Goal: Information Seeking & Learning: Learn about a topic

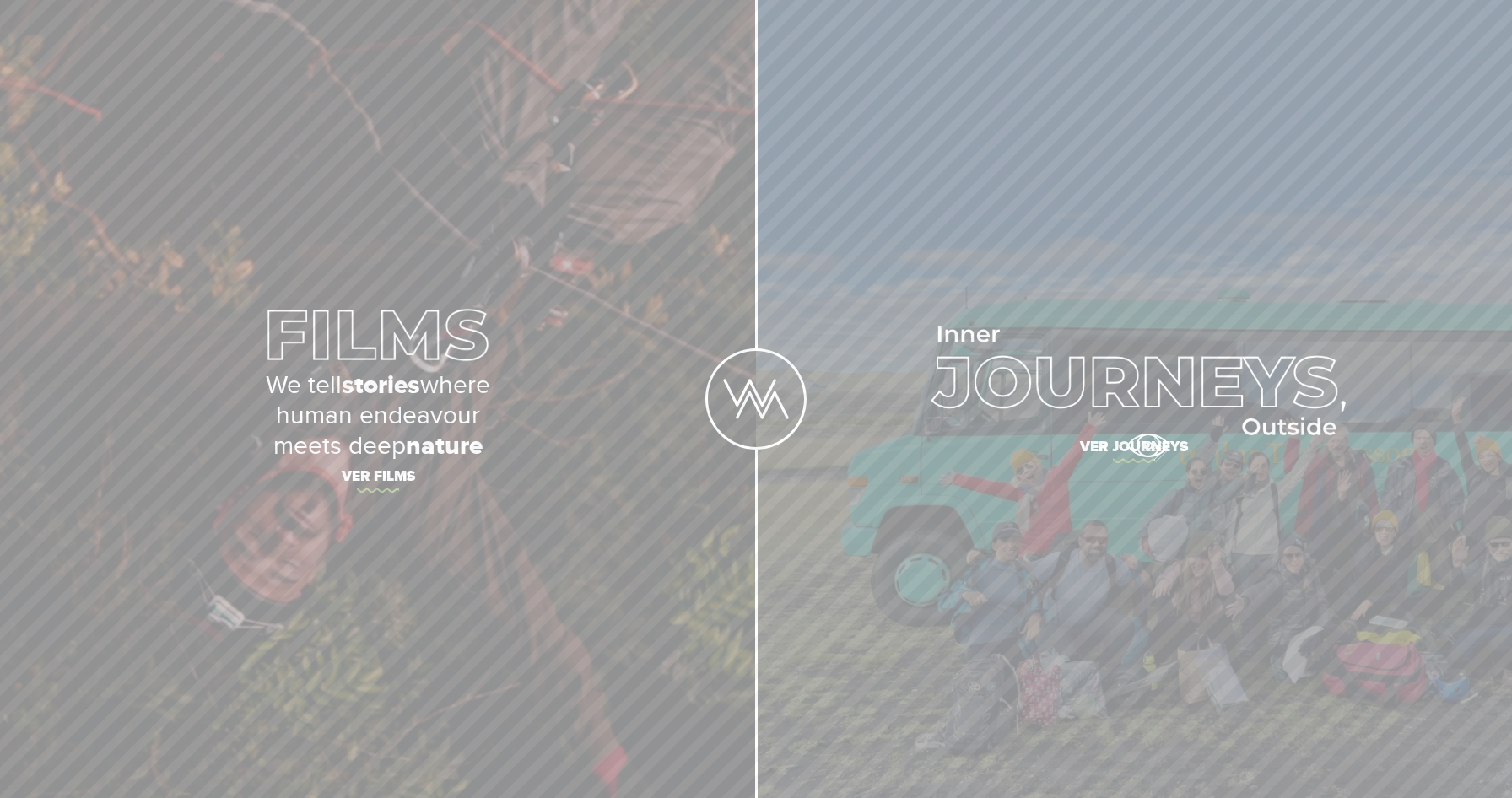
click at [1147, 446] on span "Ver journeys" at bounding box center [1134, 449] width 591 height 35
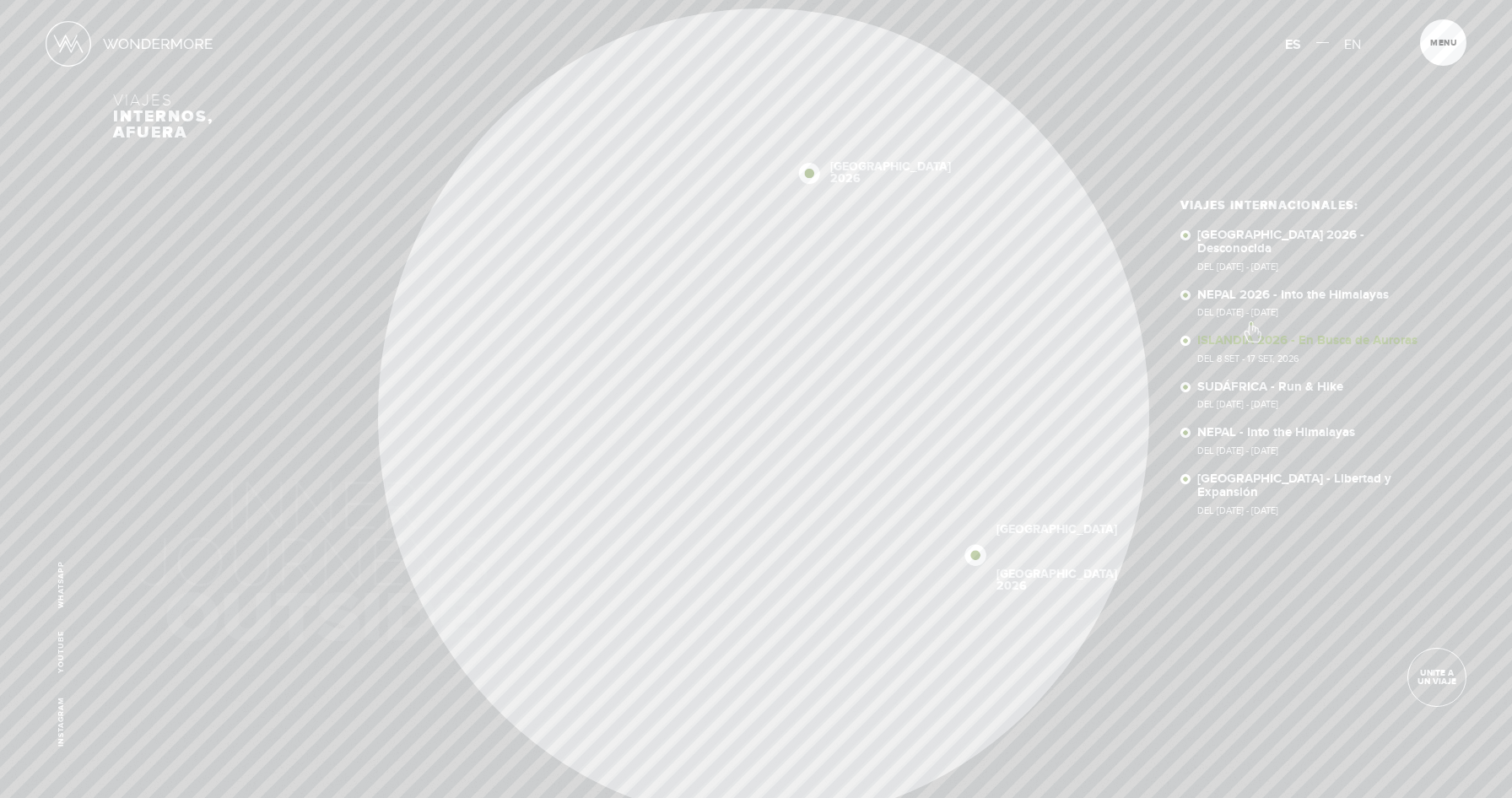
click at [1251, 334] on link "ISLANDIA 2026 - En Busca de Auroras Del 8 SET - 17 SET, 2026" at bounding box center [1317, 349] width 240 height 30
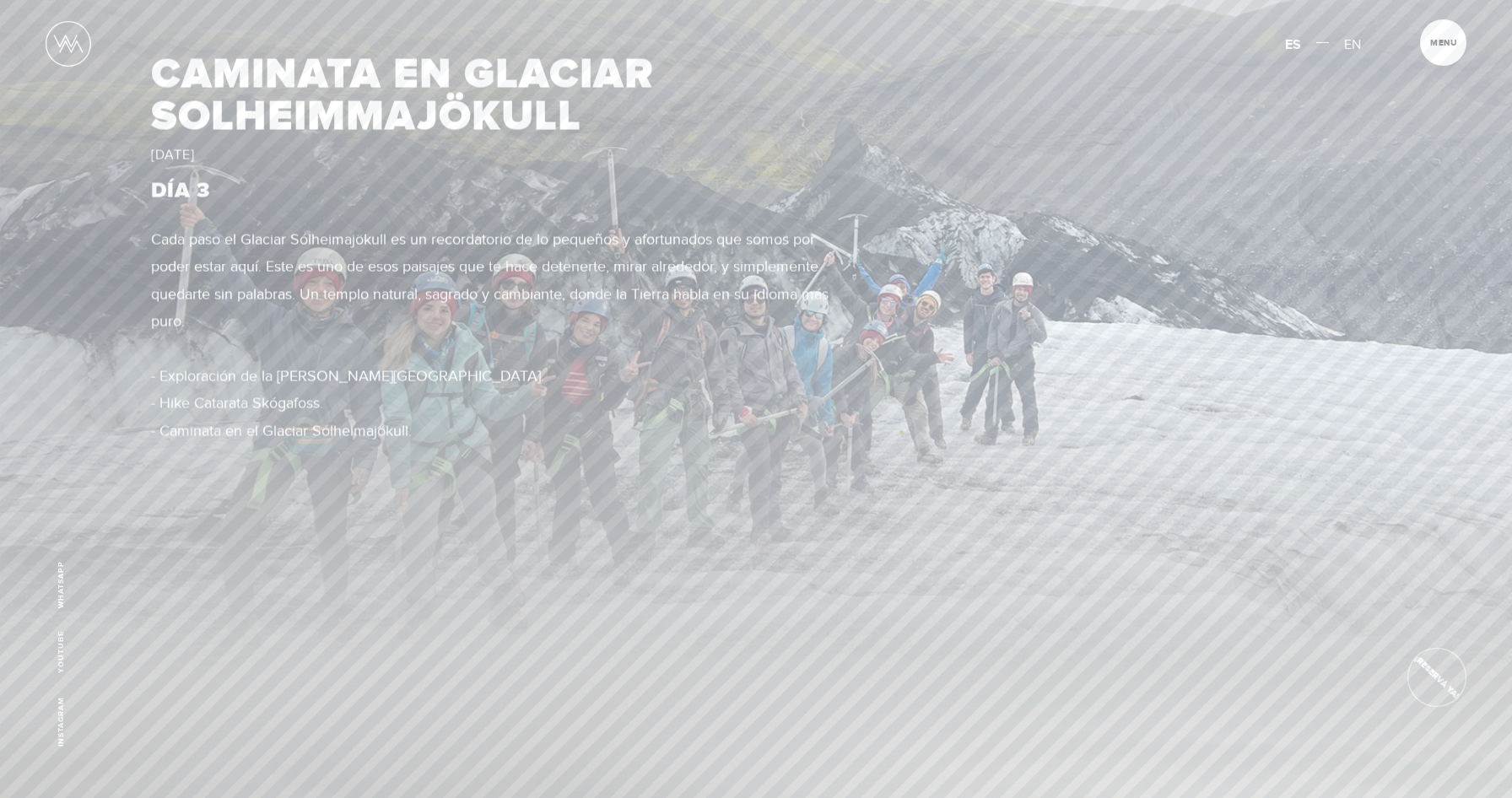
scroll to position [3674, 0]
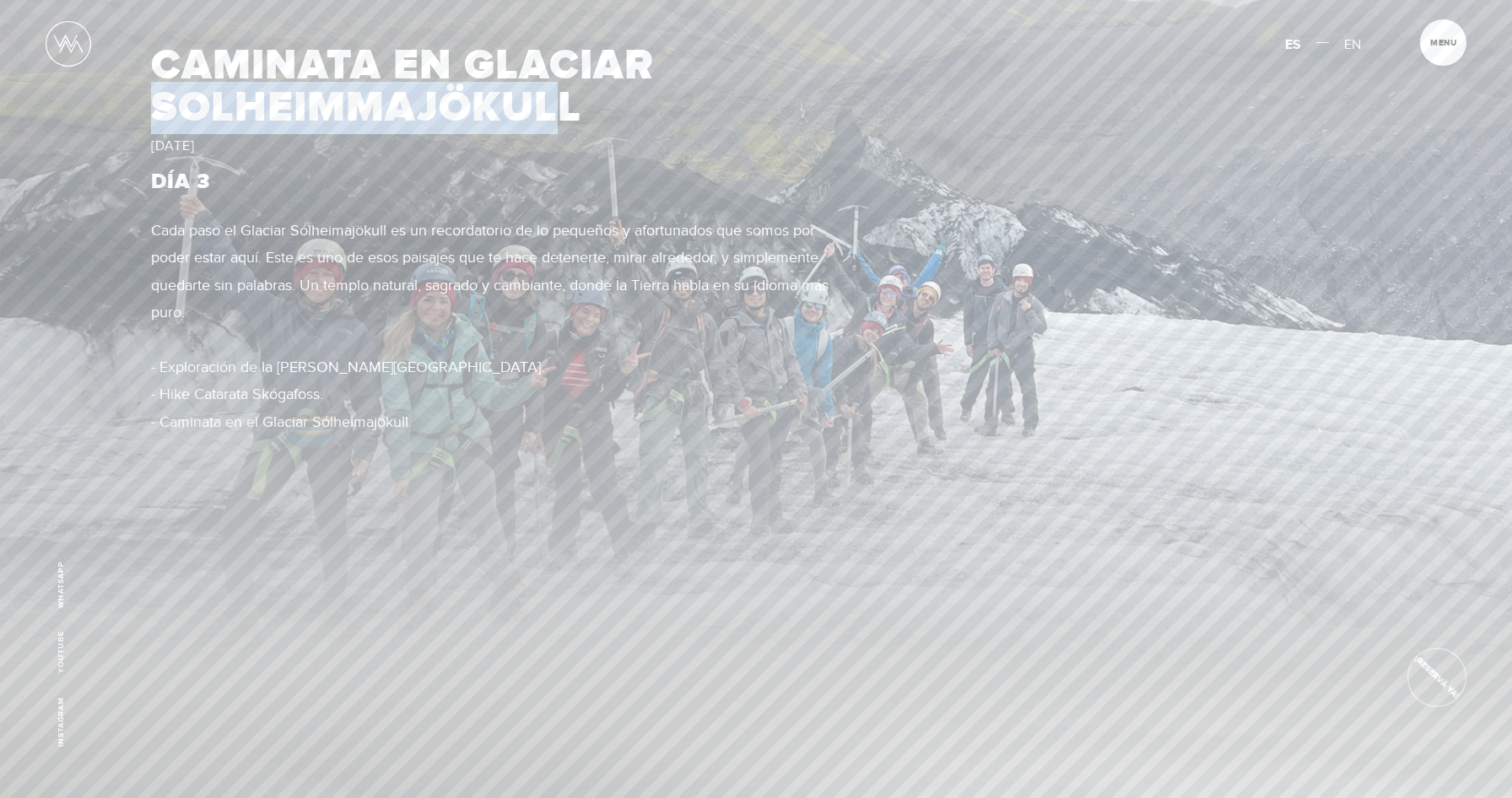
drag, startPoint x: 569, startPoint y: 118, endPoint x: 160, endPoint y: 134, distance: 409.3
click at [160, 129] on h2 "CAMINATA EN GLACIAR SOLHEIMMAJÖKULL" at bounding box center [491, 87] width 680 height 84
drag, startPoint x: 600, startPoint y: 106, endPoint x: 160, endPoint y: 112, distance: 440.0
click at [160, 112] on h2 "CAMINATA EN GLACIAR SOLHEIMMAJÖKULL" at bounding box center [491, 87] width 680 height 84
copy h2 "SOLHEIMMAJÖKULL"
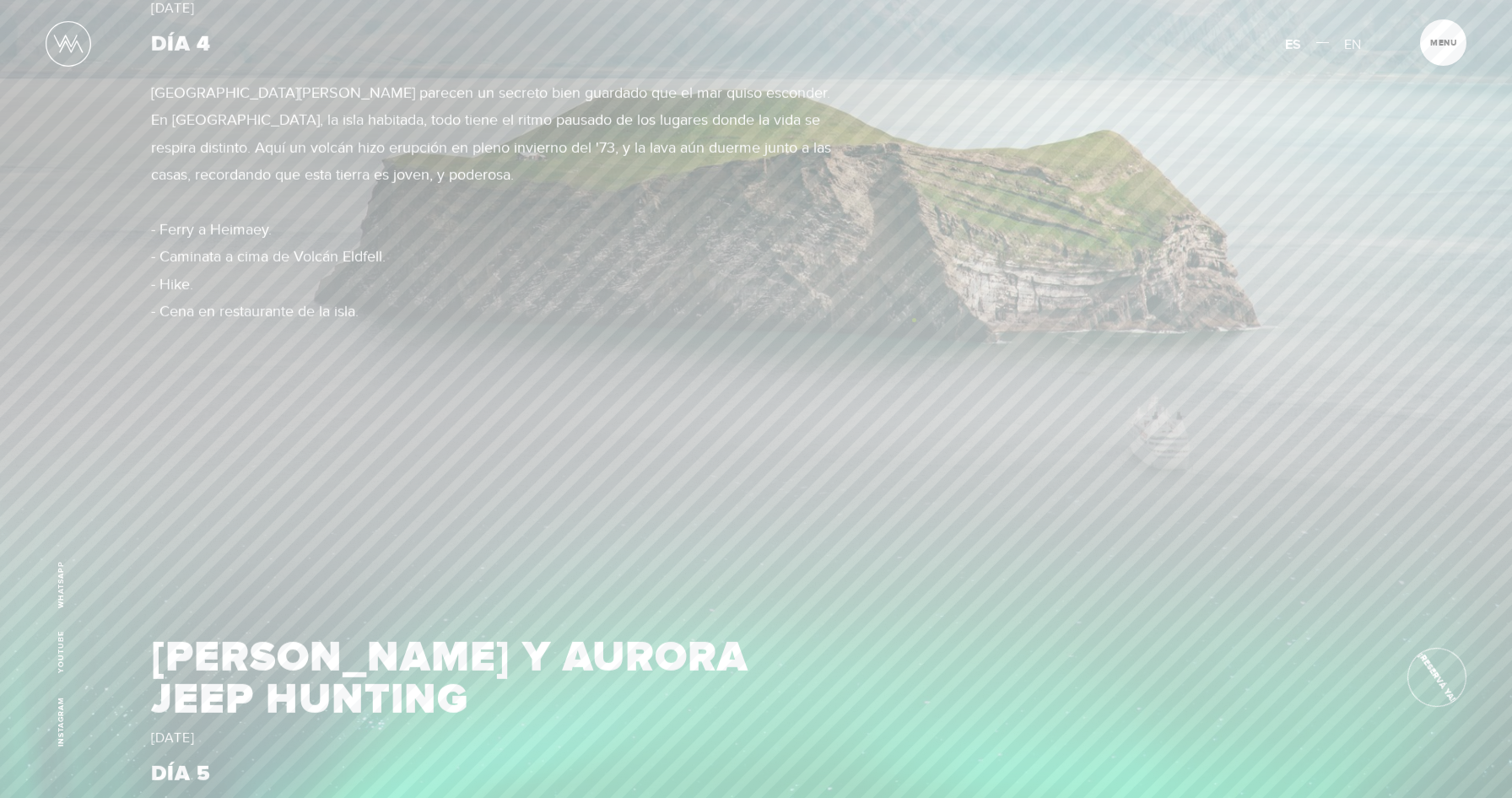
scroll to position [4647, 0]
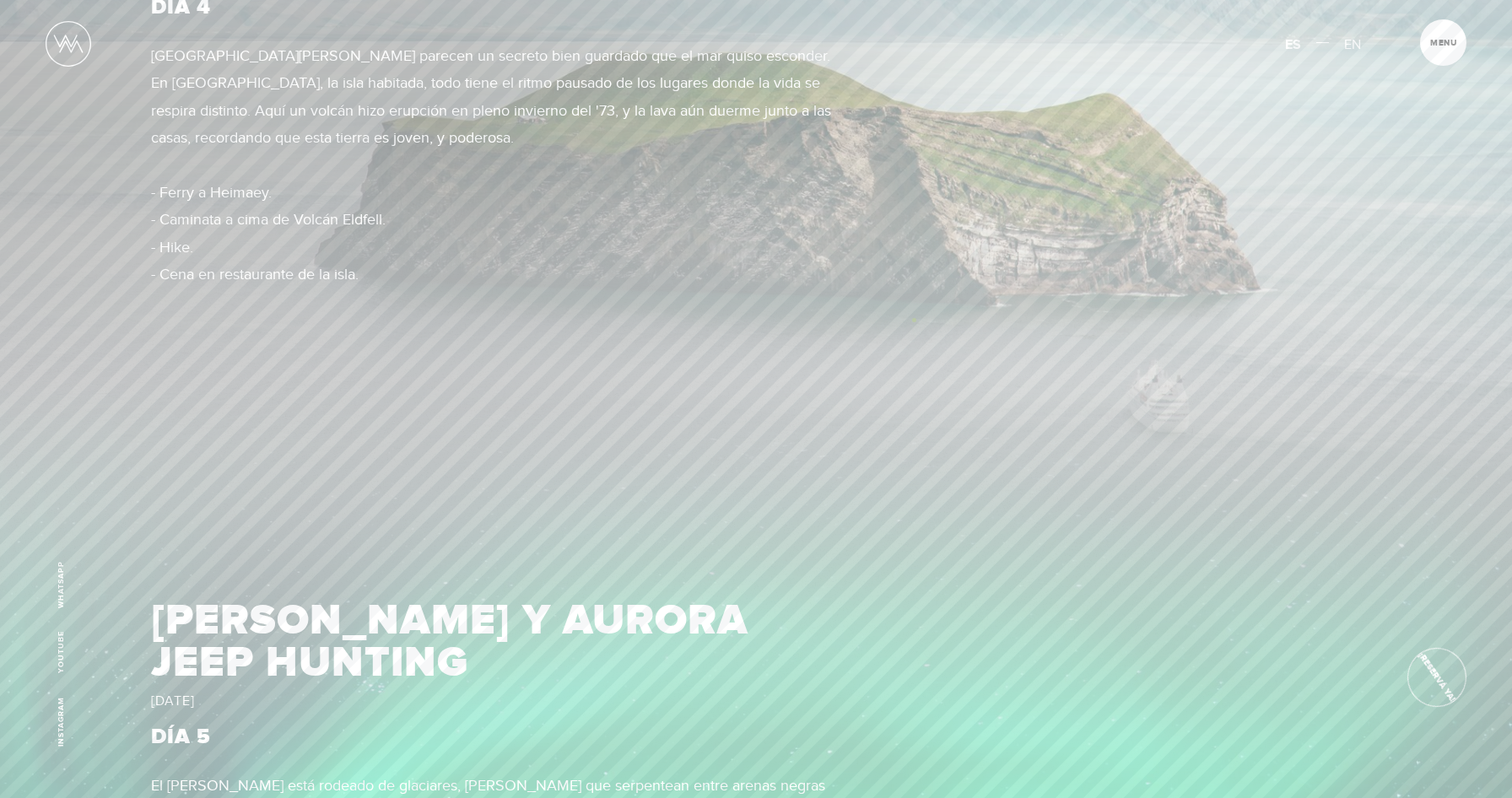
click at [913, 320] on img at bounding box center [756, 85] width 1512 height 850
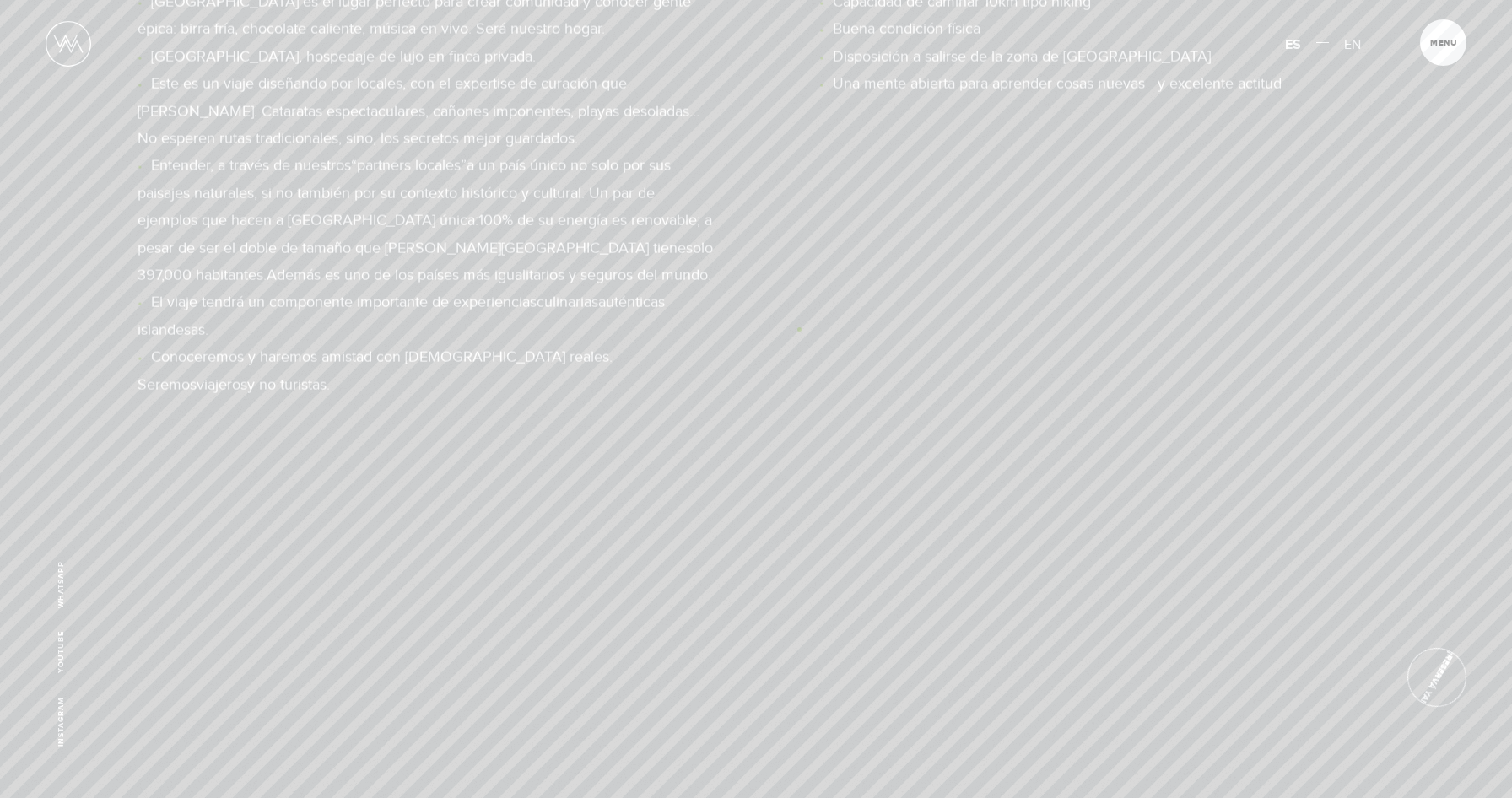
scroll to position [10142, 0]
